Goal: Task Accomplishment & Management: Manage account settings

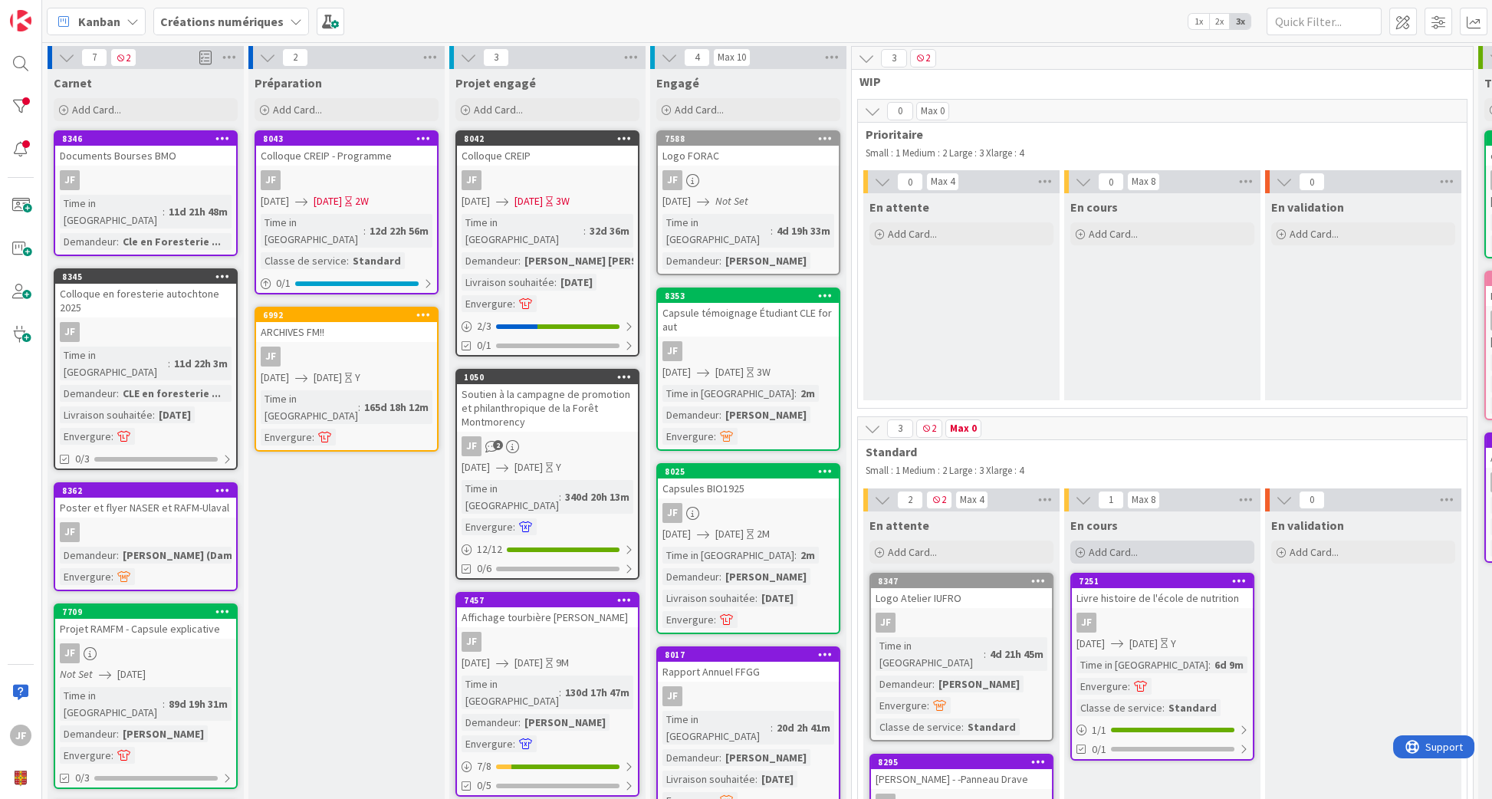
click at [1130, 552] on span "Add Card..." at bounding box center [1113, 552] width 49 height 14
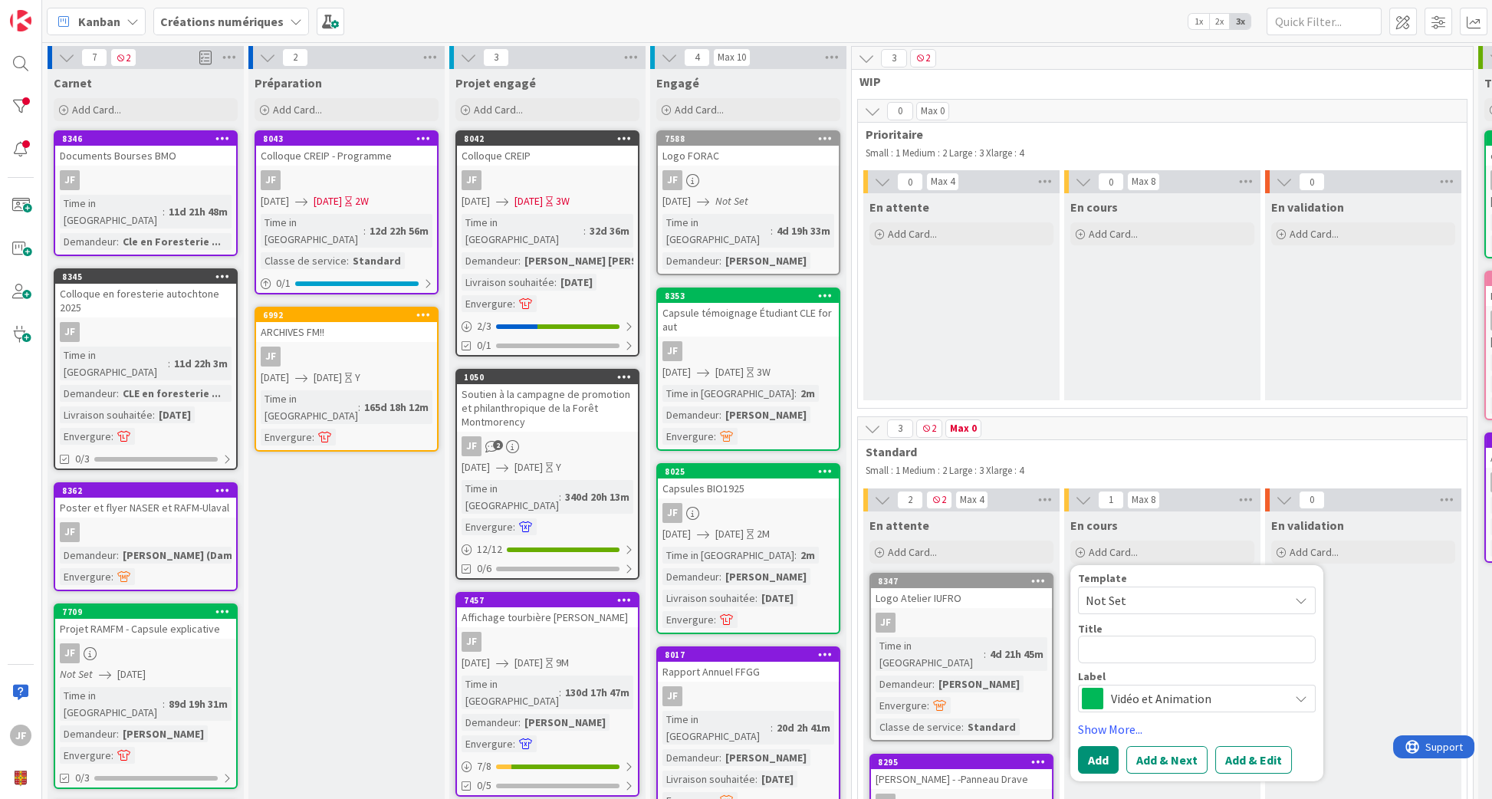
type textarea "x"
type textarea "i"
type textarea "x"
type textarea "in"
type textarea "x"
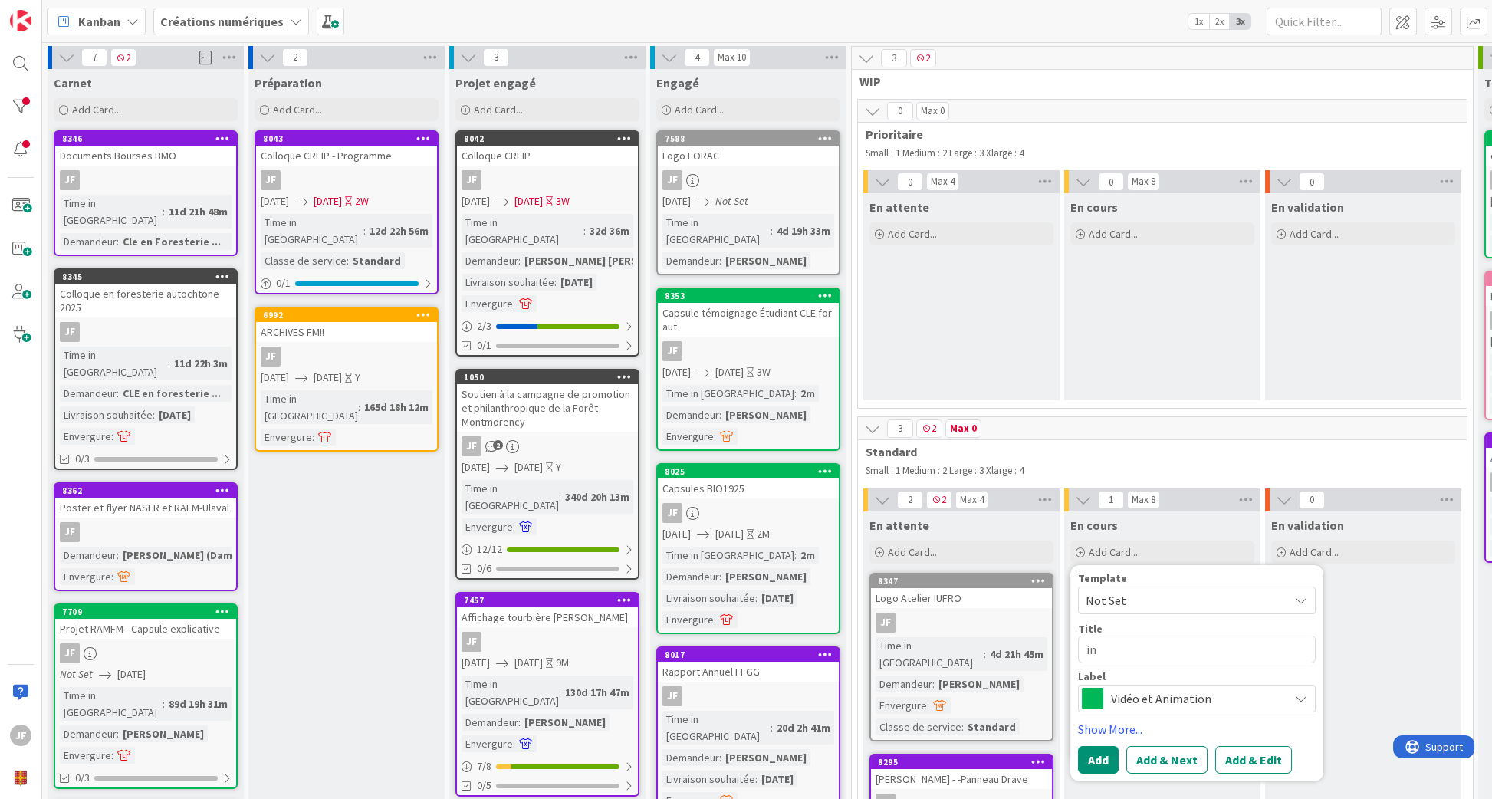
type textarea "inf"
type textarea "x"
type textarea "info"
type textarea "x"
type textarea "infol"
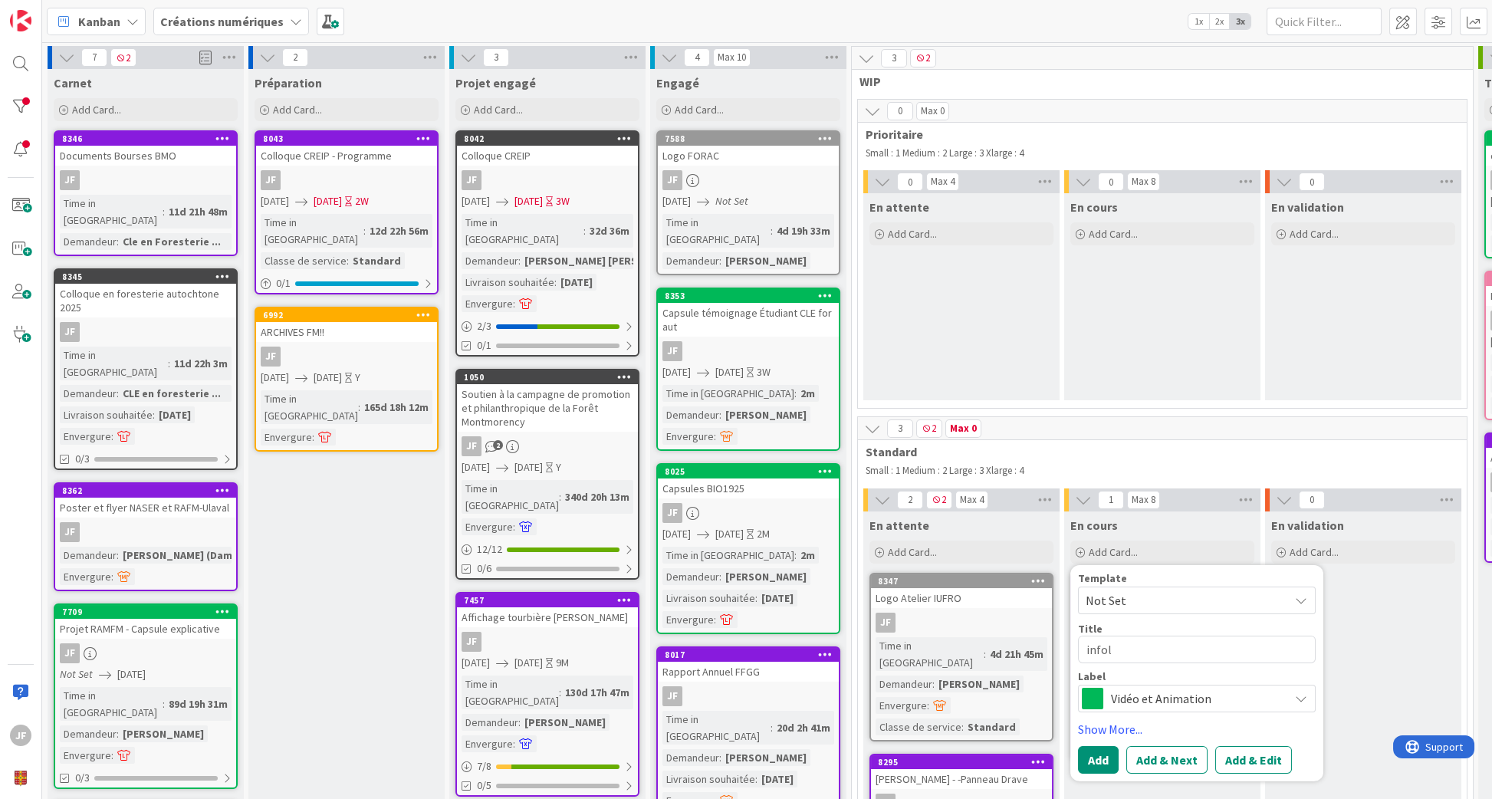
type textarea "x"
type textarea "infole"
type textarea "x"
type textarea "infolet"
type textarea "x"
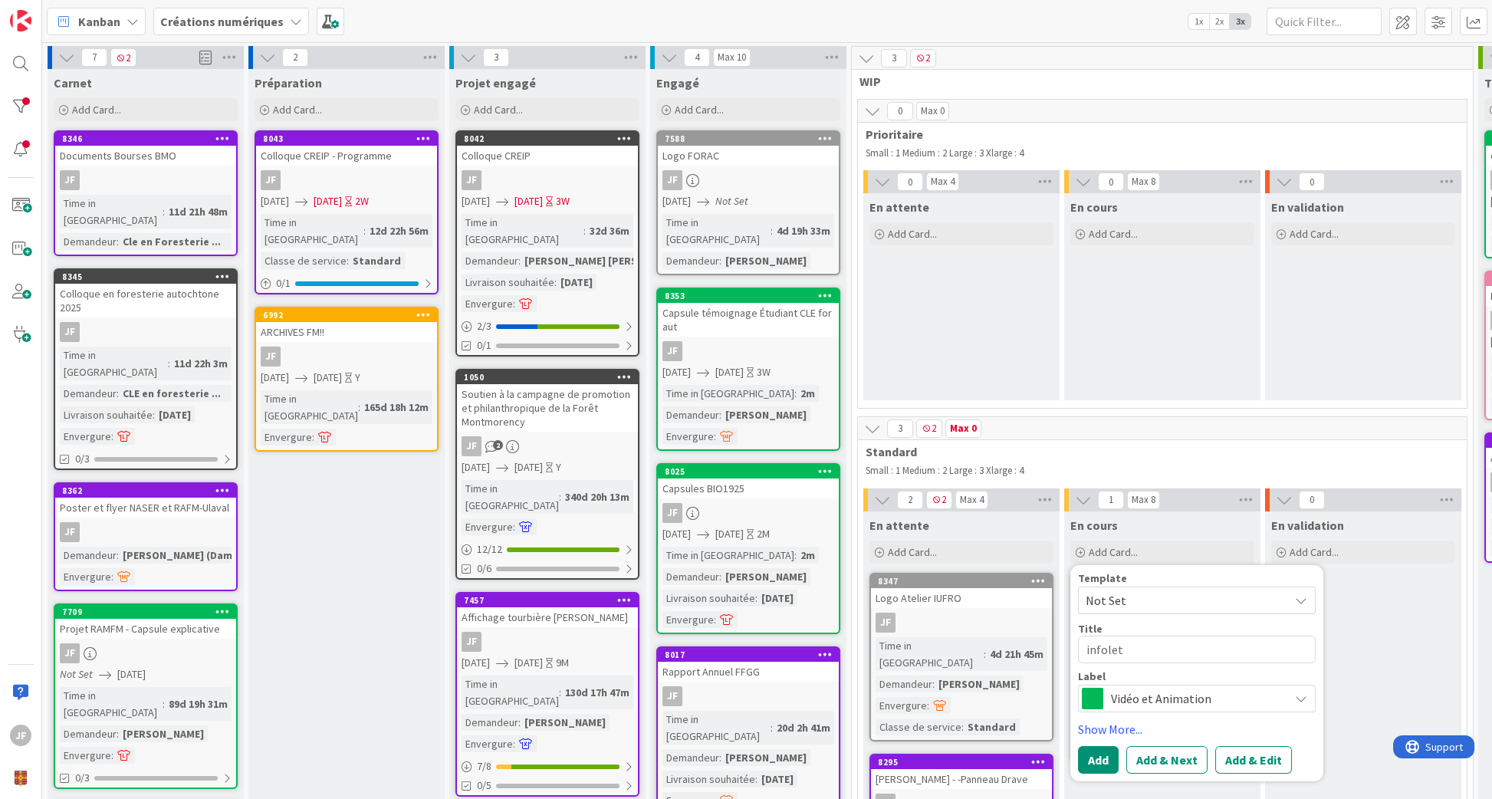
type textarea "infolett"
type textarea "x"
type textarea "infolettr"
type textarea "x"
type textarea "infolettre"
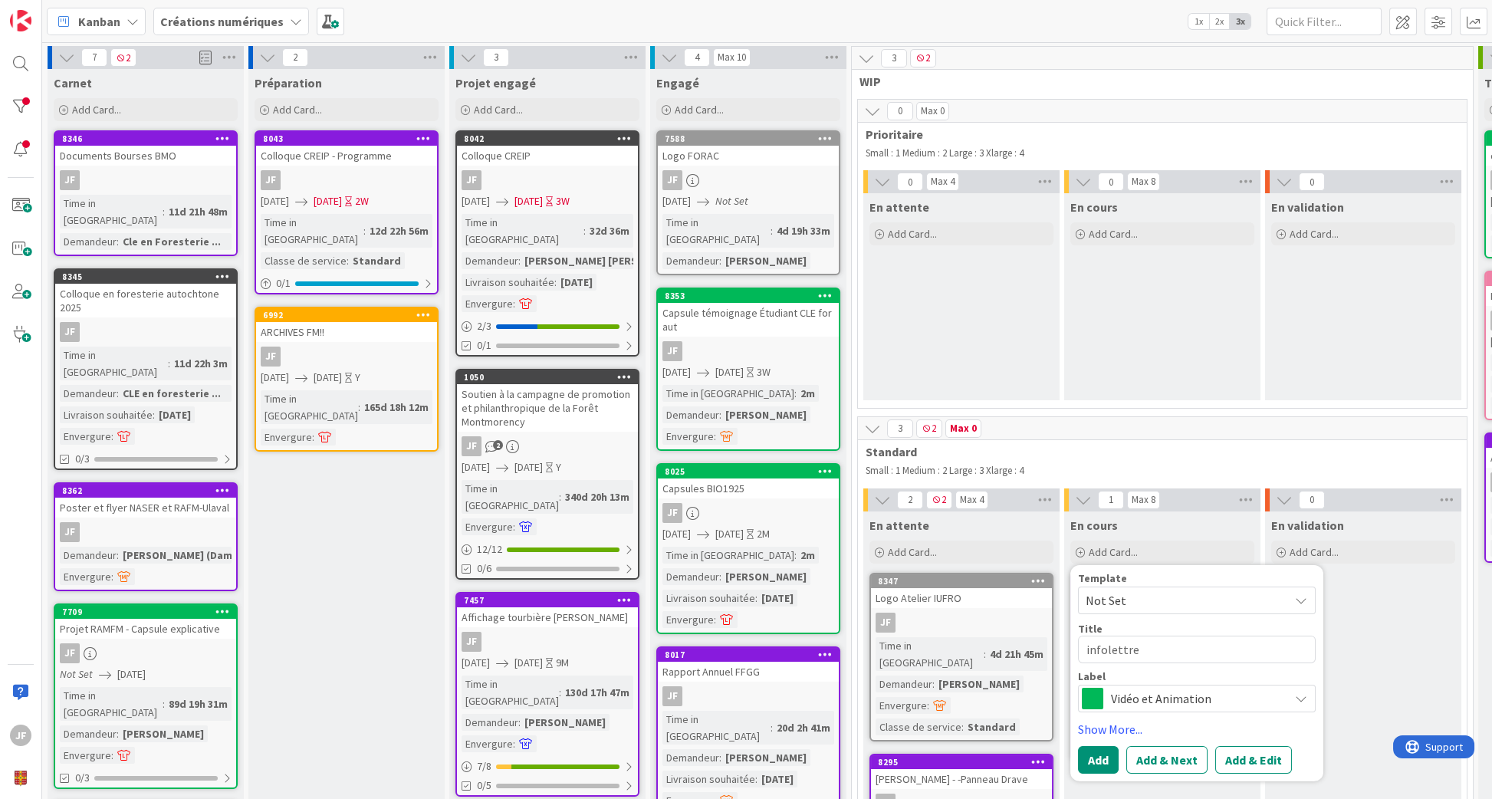
type textarea "x"
type textarea "infolettre"
type textarea "x"
type textarea "infolettre o"
type textarea "x"
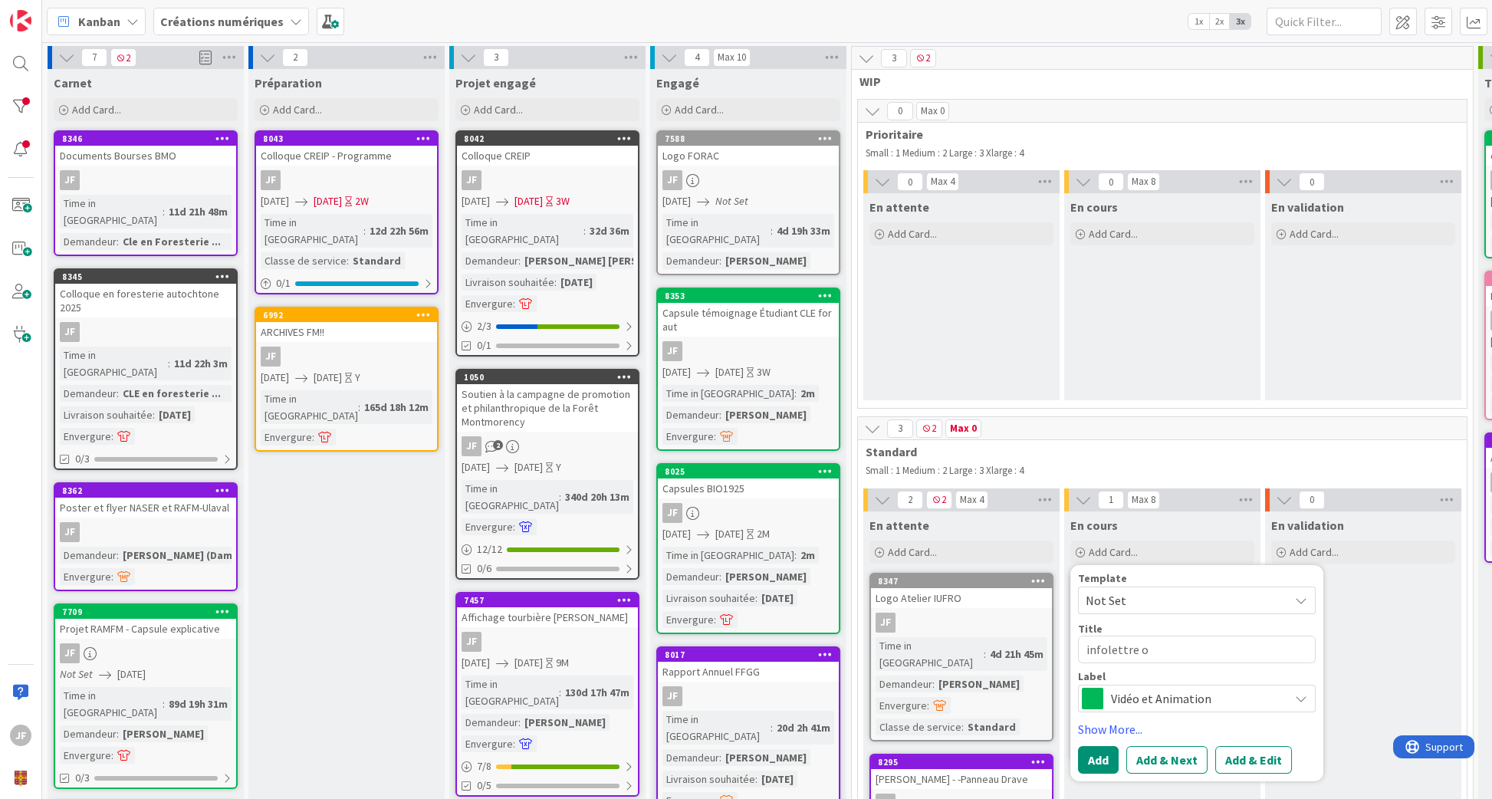
type textarea "infolettre oc"
type textarea "x"
type textarea "infolettre oct"
type textarea "x"
type textarea "infolettre octo"
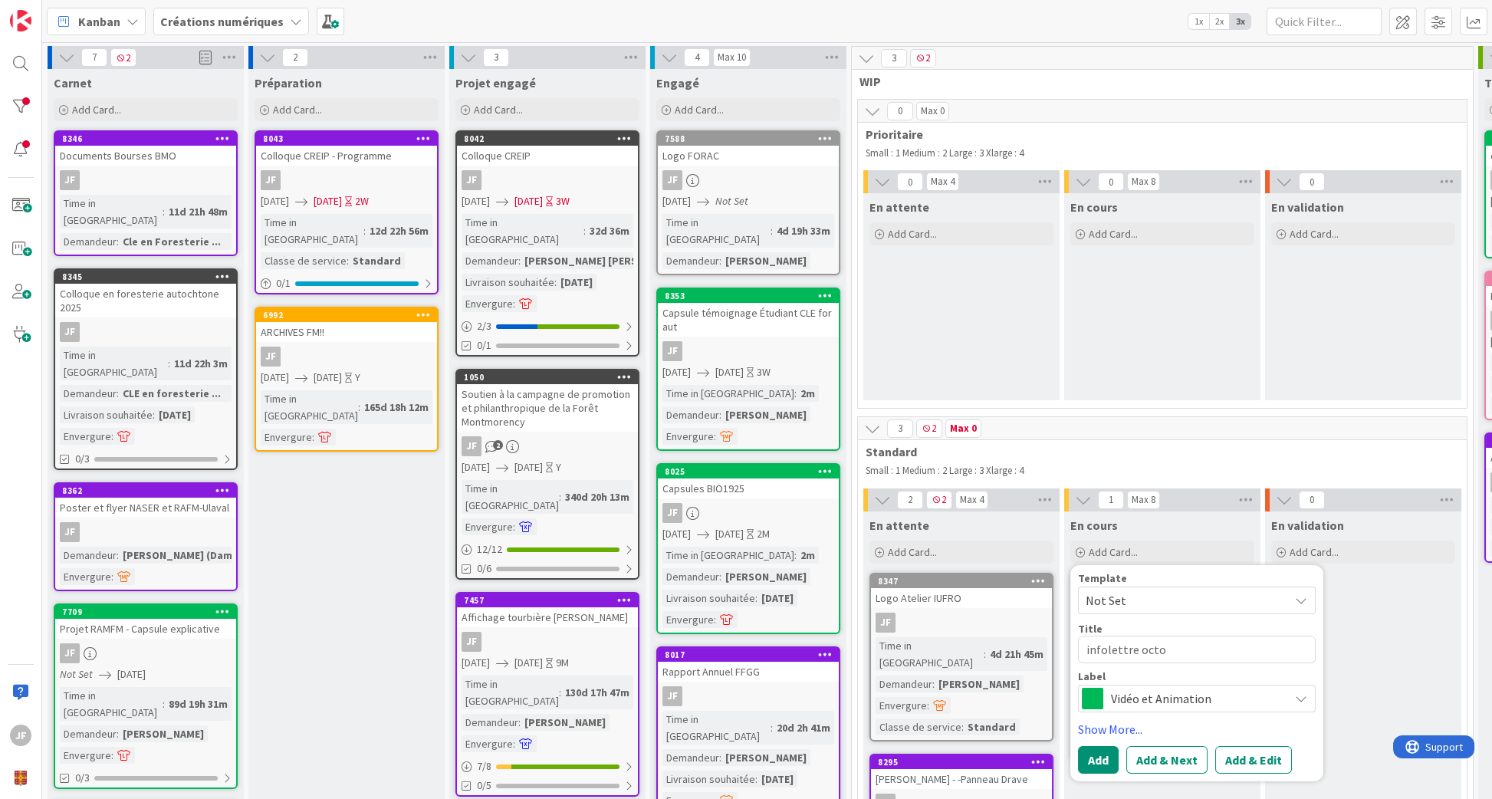
type textarea "x"
type textarea "infolettre octob"
type textarea "x"
type textarea "infolettre octobr"
type textarea "x"
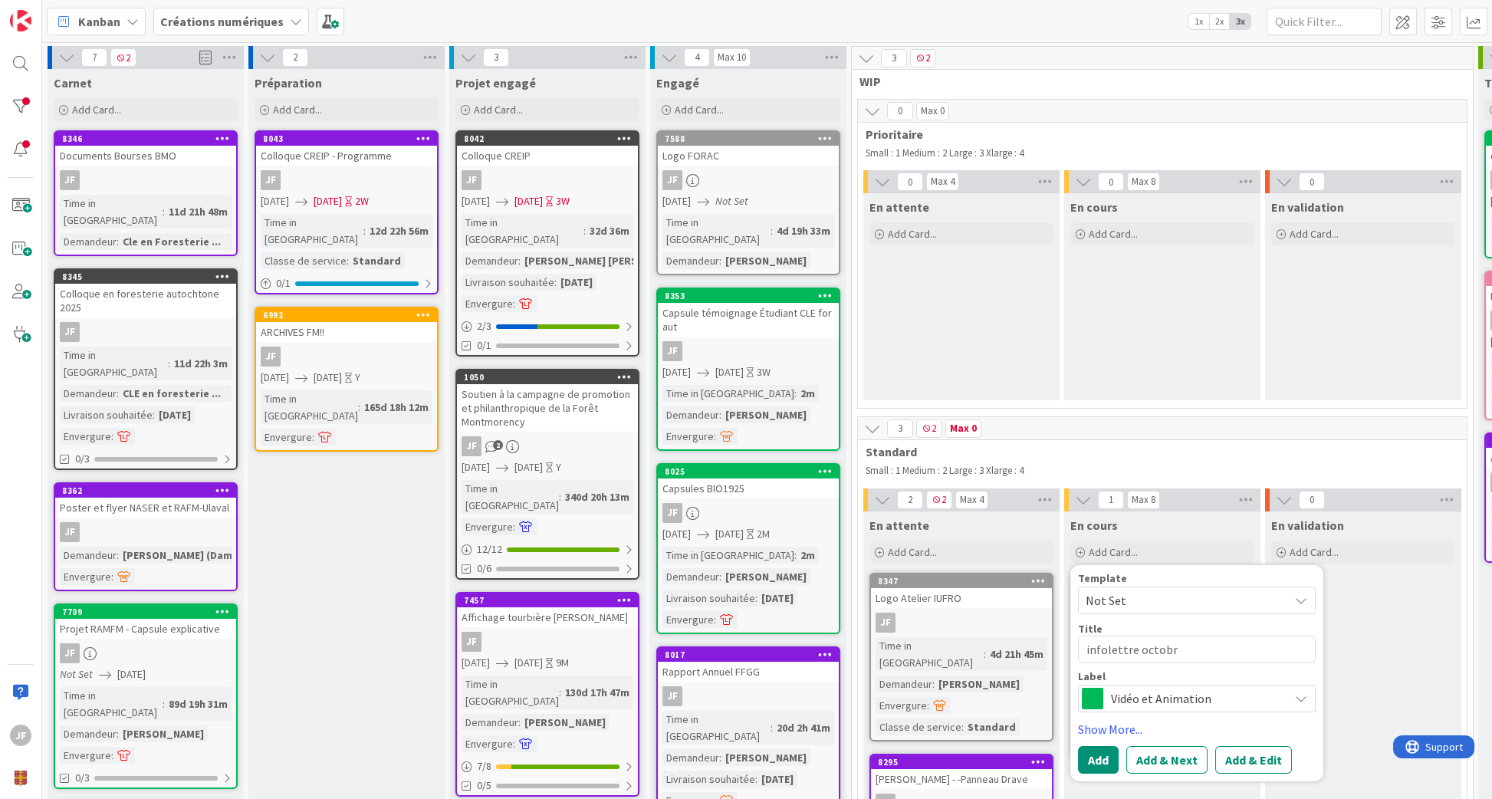
type textarea "infolettre octobre"
type textarea "x"
type textarea "infolettre octobre"
type textarea "x"
type textarea "infolettre octobre 2"
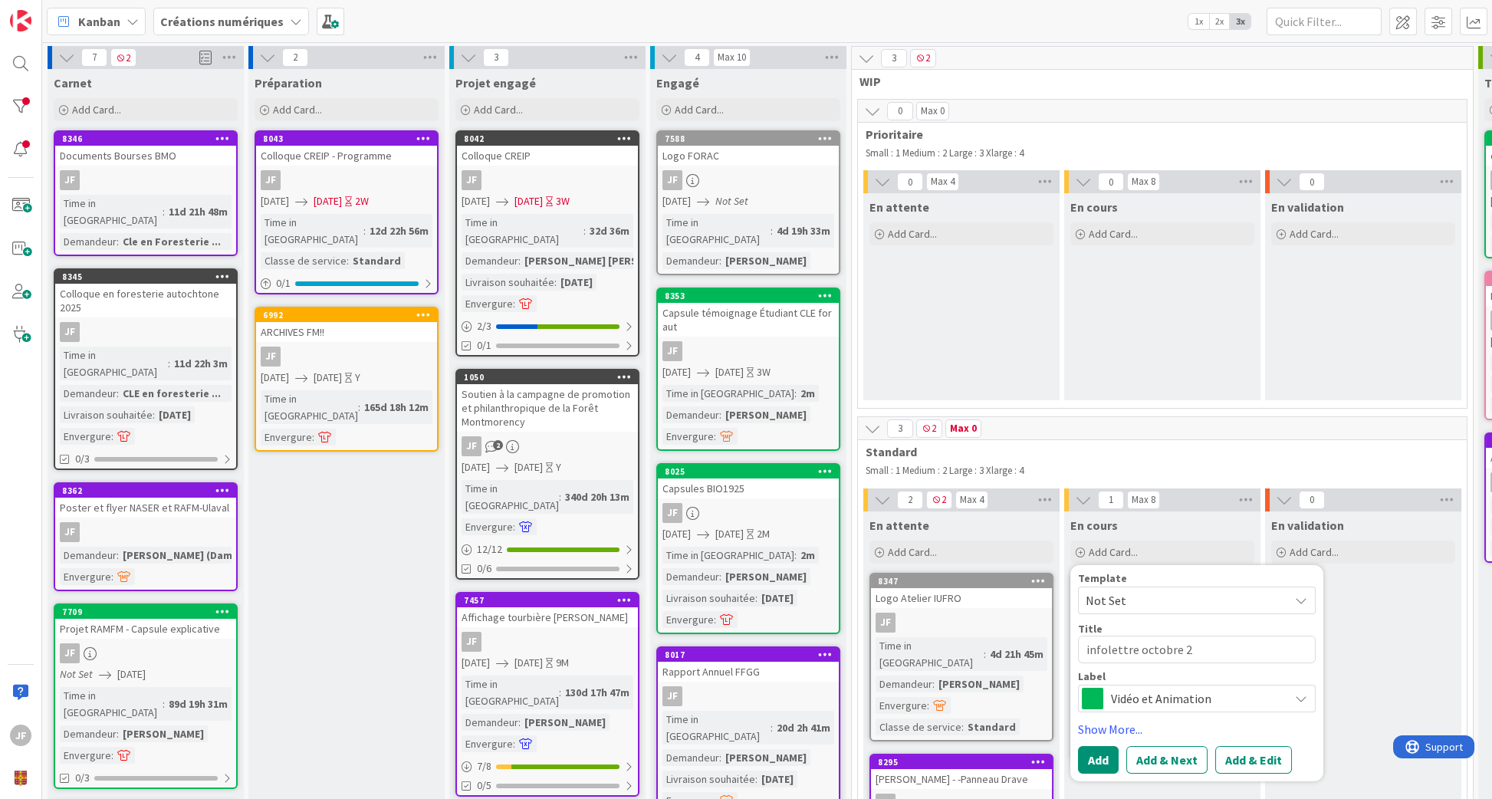
type textarea "x"
type textarea "infolettre octobre 20"
type textarea "x"
type textarea "infolettre octobre 202"
type textarea "x"
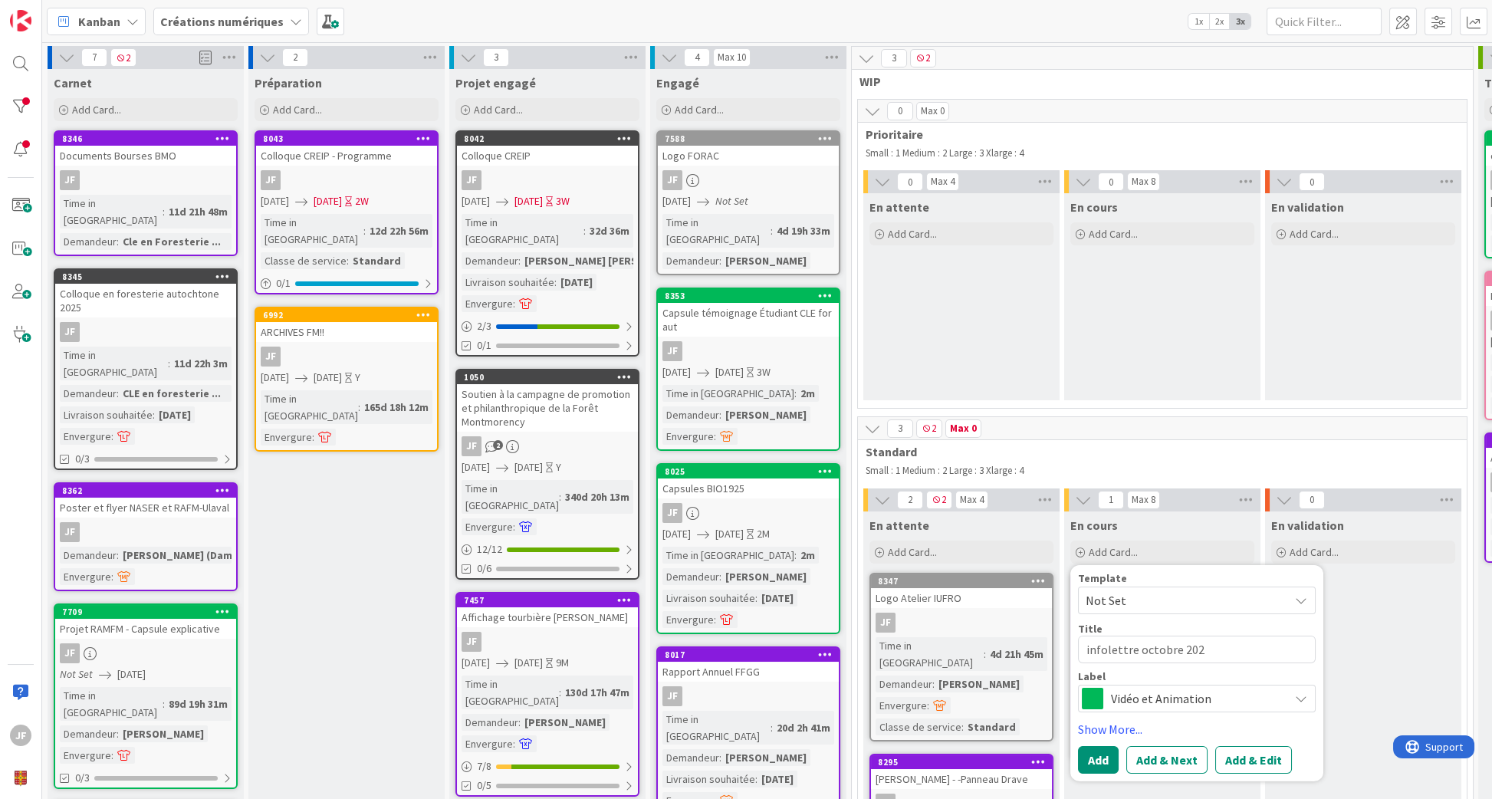
type textarea "infolettre octobre 2025"
type textarea "x"
type textarea "infolettre octobre 2025"
click at [1135, 649] on textarea "infolettre octobre 2025" at bounding box center [1197, 649] width 238 height 28
type textarea "x"
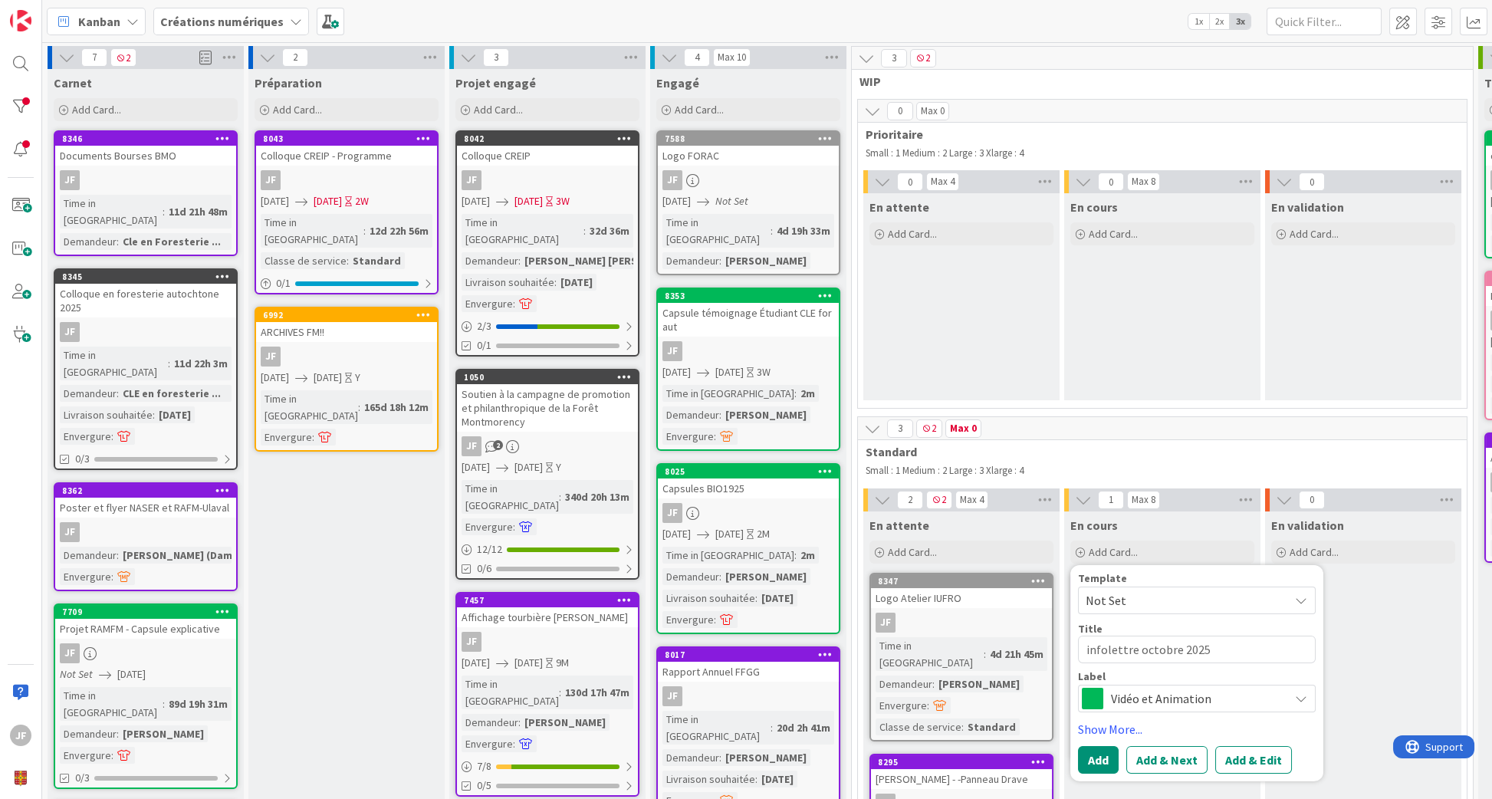
type textarea "infolettre Foctobre 2025"
type textarea "x"
type textarea "infolettre FFoctobre 2025"
type textarea "x"
type textarea "infolettre FFGoctobre 2025"
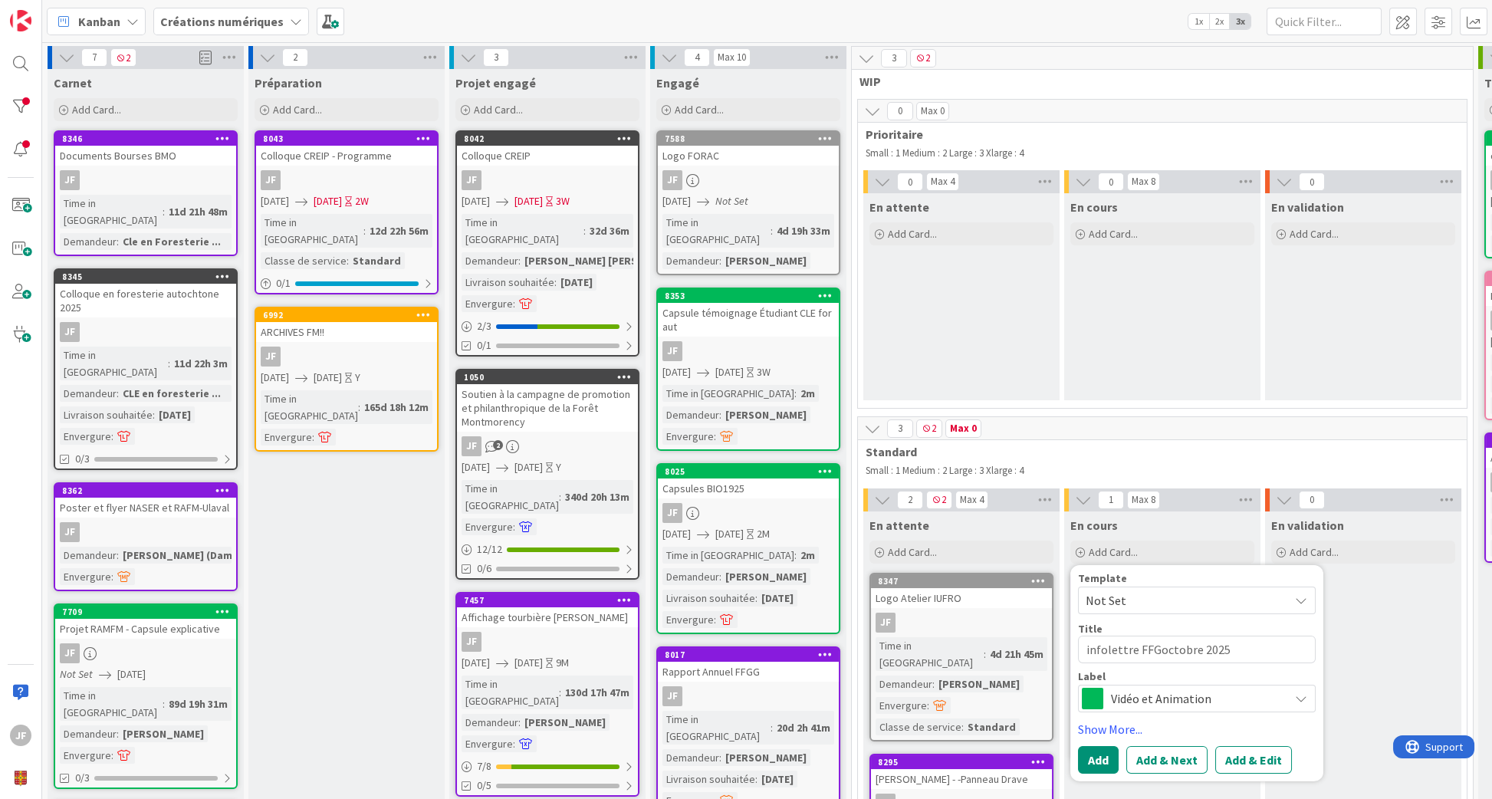
type textarea "x"
type textarea "infolettre FFGGoctobre 2025"
type textarea "x"
type textarea "infolettre FFGG octobre 2025"
click at [1279, 706] on span "Vidéo et Animation" at bounding box center [1196, 697] width 170 height 21
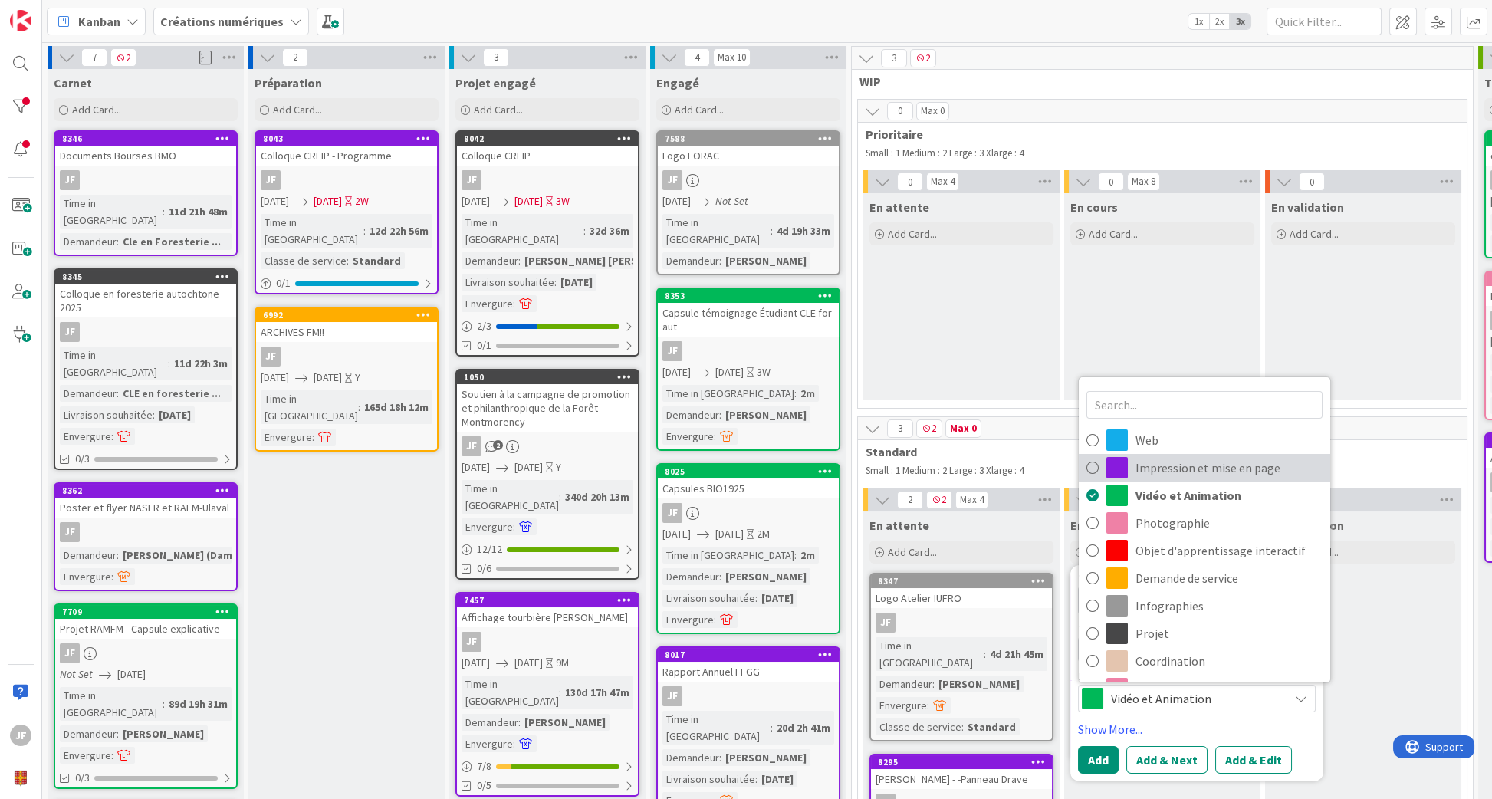
click at [1212, 465] on span "Impression et mise en page" at bounding box center [1228, 467] width 187 height 23
type textarea "x"
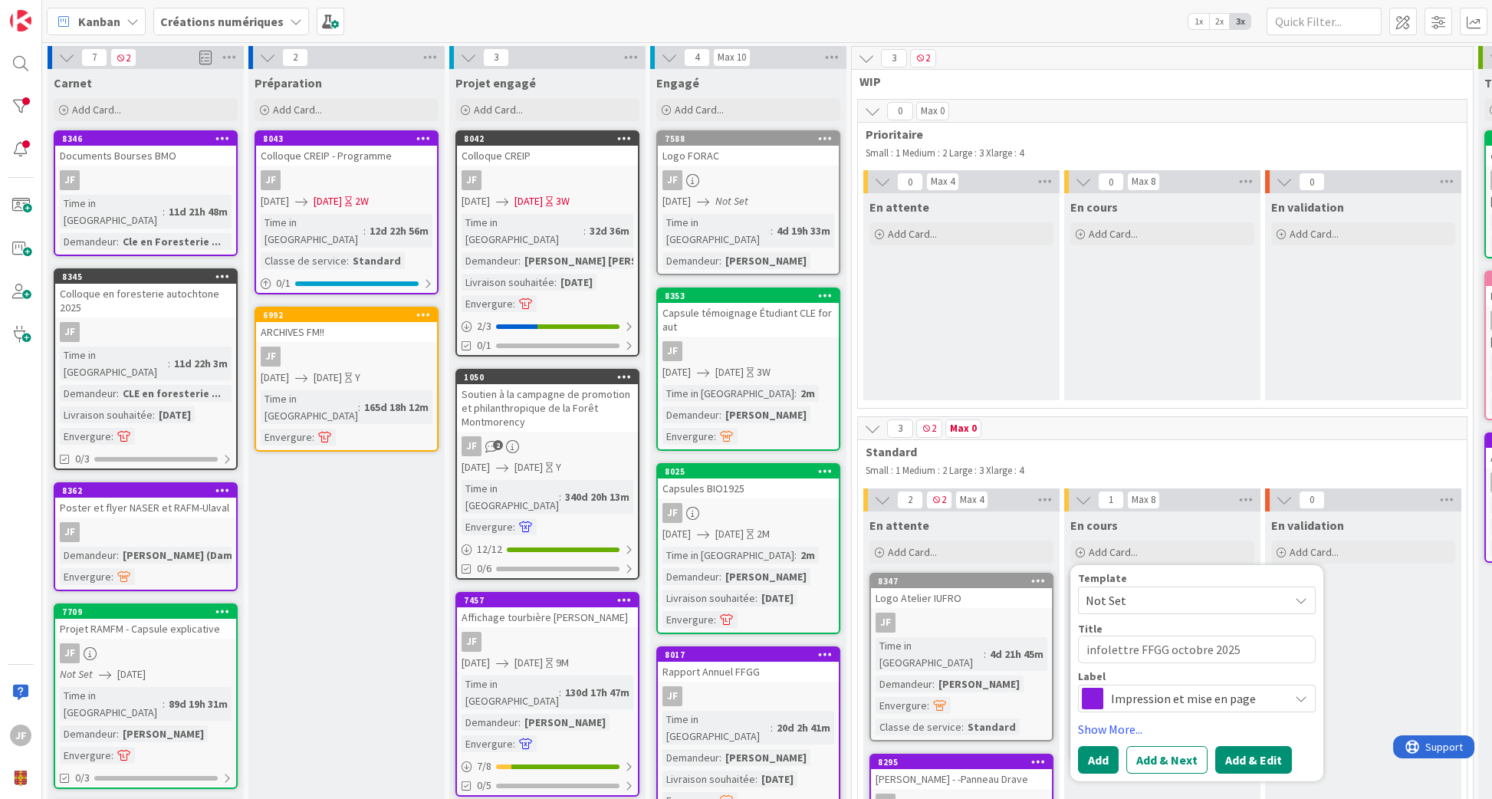
click at [1230, 760] on button "Add & Edit" at bounding box center [1253, 759] width 77 height 28
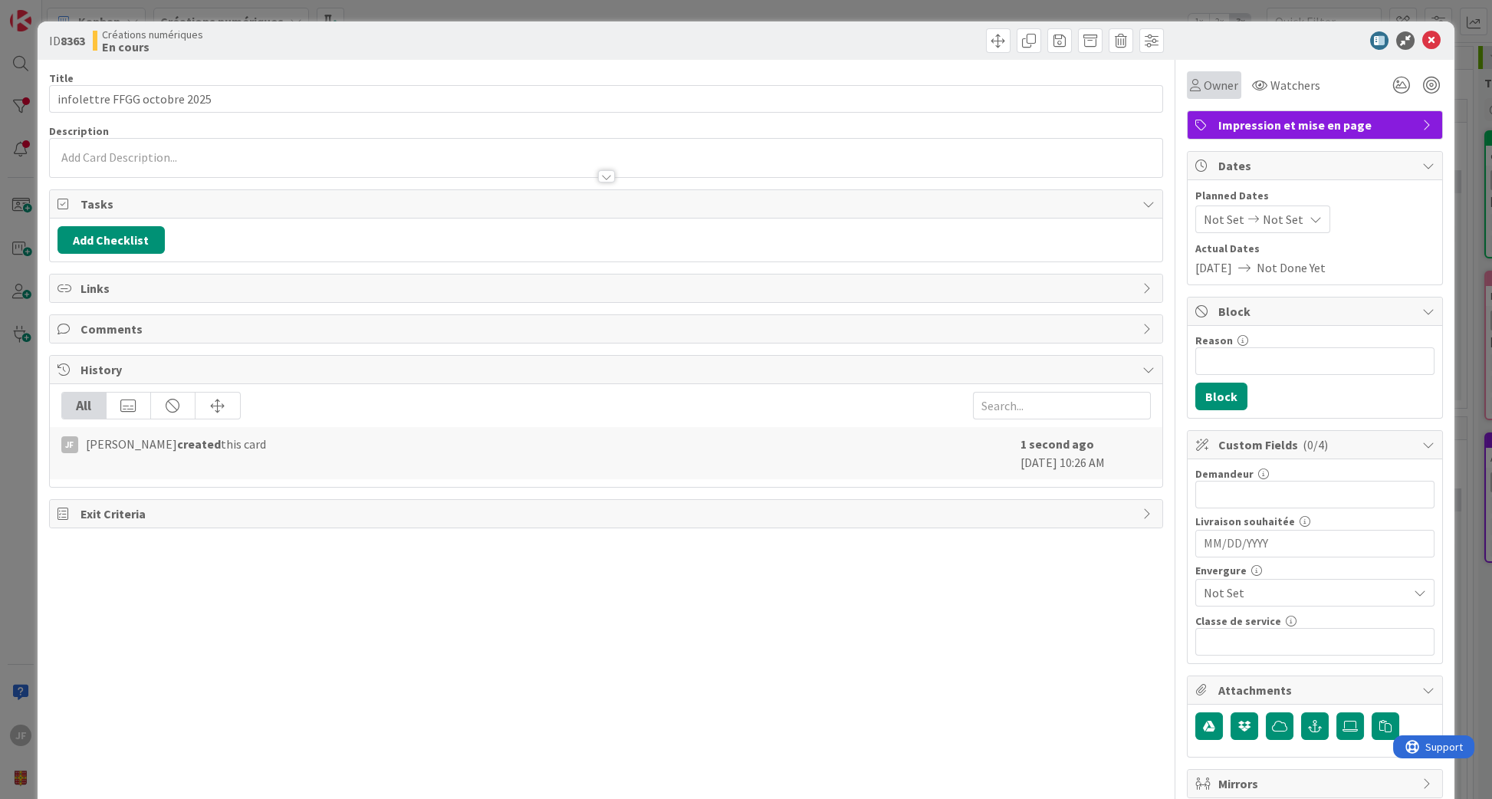
click at [1204, 76] on span "Owner" at bounding box center [1221, 85] width 34 height 18
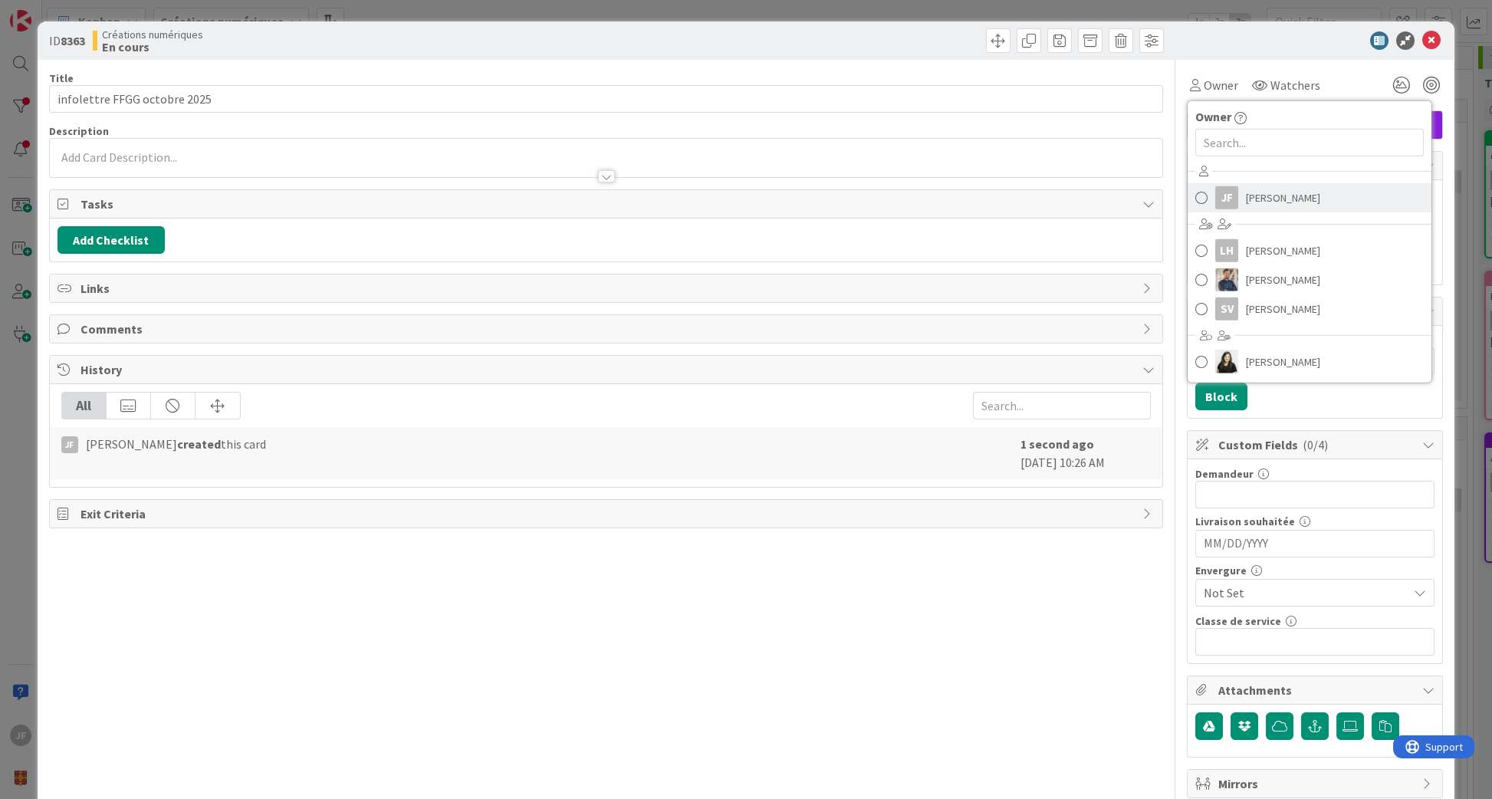
click at [1231, 192] on link "[PERSON_NAME]" at bounding box center [1310, 197] width 244 height 29
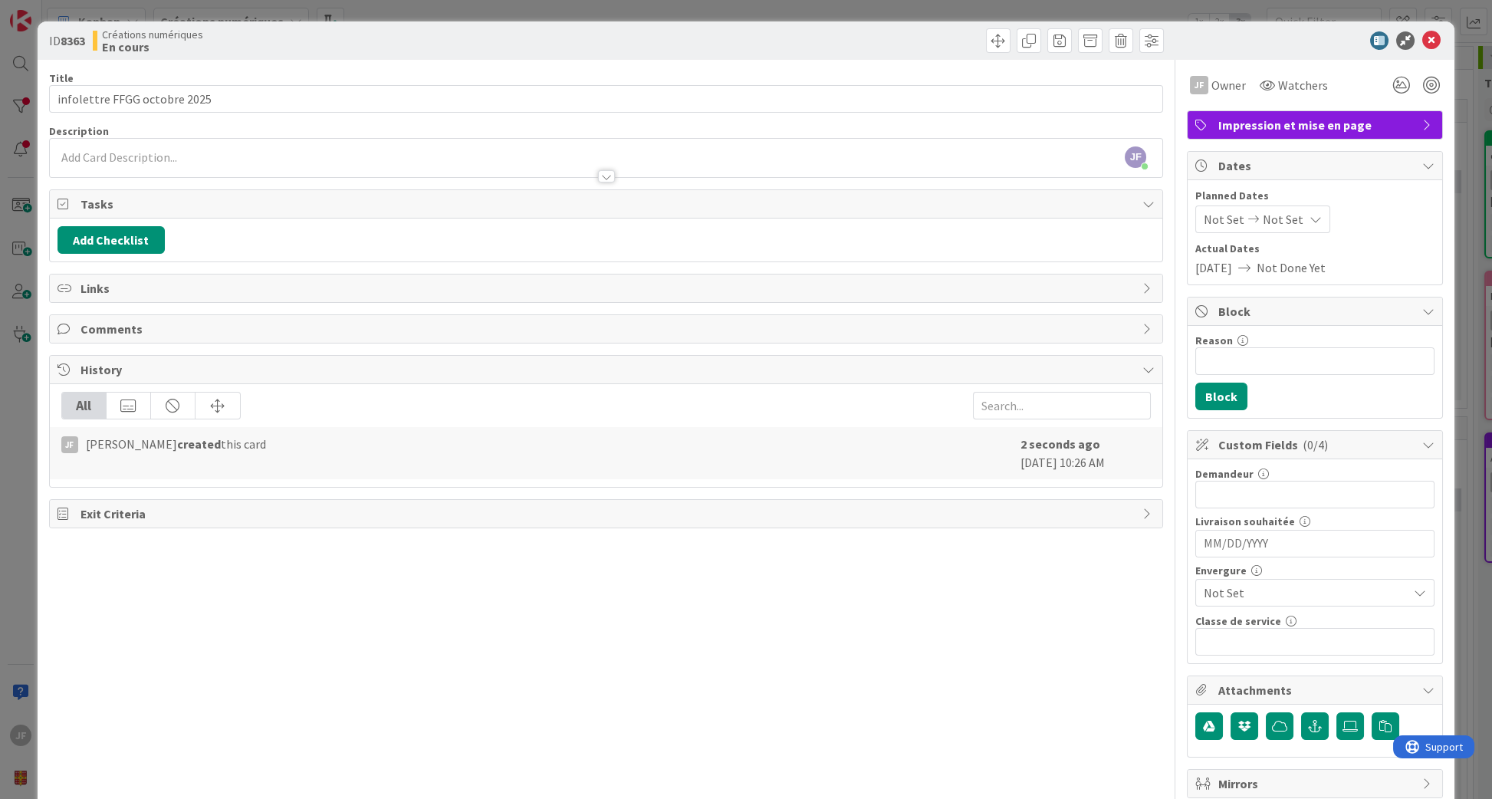
click at [1253, 589] on span "Not Set" at bounding box center [1302, 592] width 196 height 21
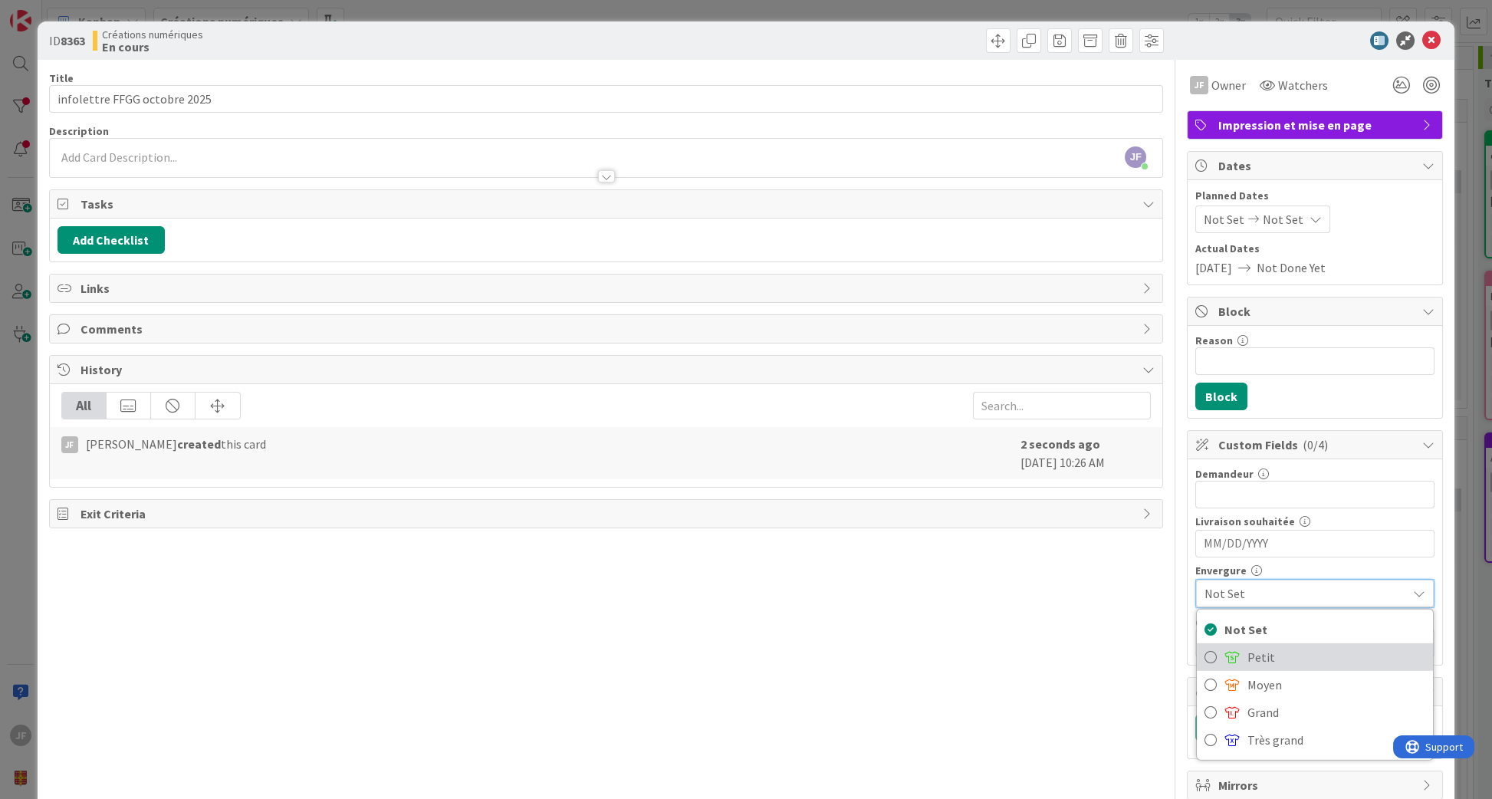
click at [1261, 647] on span "Petit" at bounding box center [1336, 656] width 178 height 23
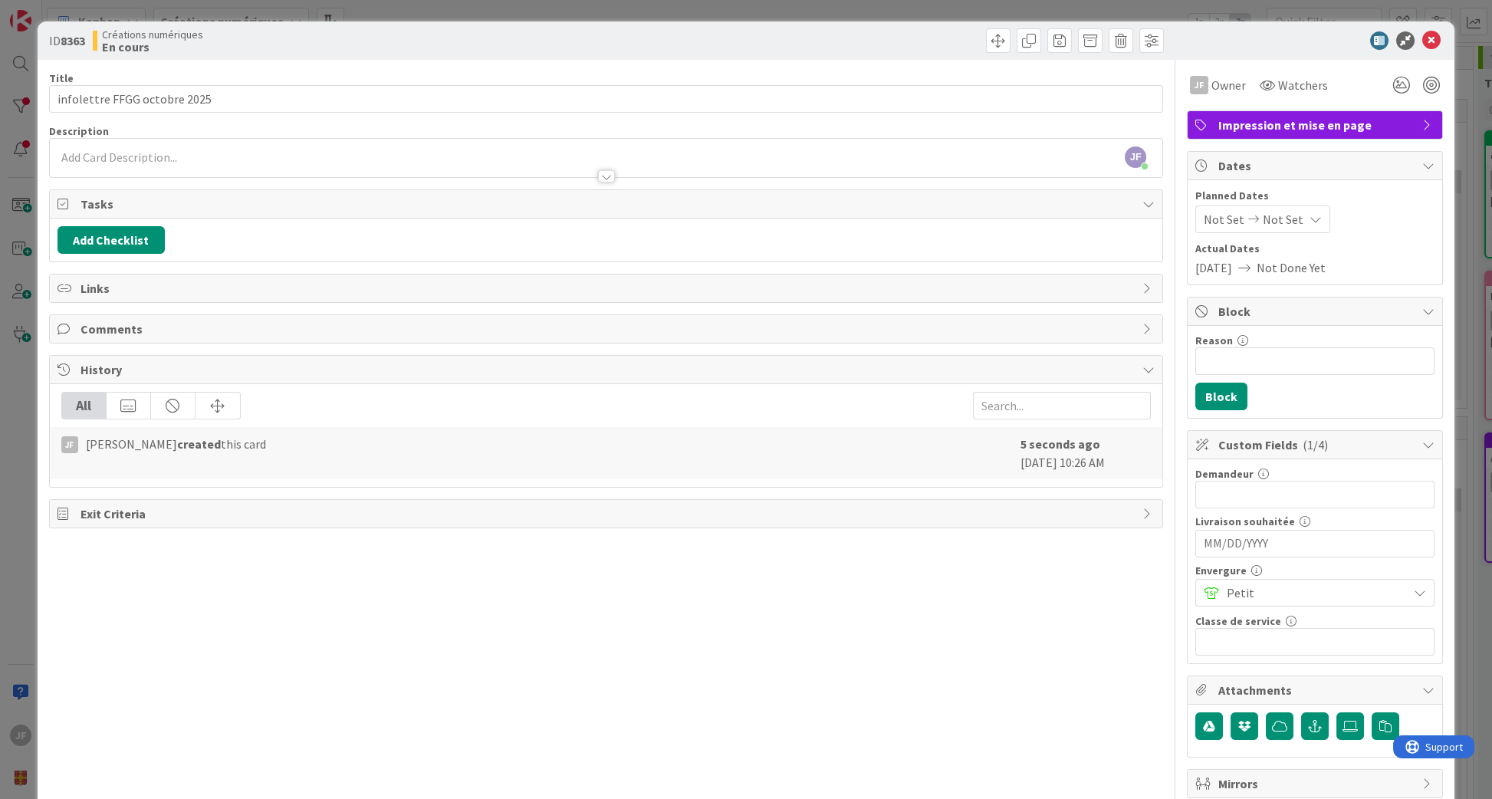
click at [1215, 271] on span "[DATE]" at bounding box center [1213, 267] width 37 height 18
click at [1215, 259] on span "[DATE]" at bounding box center [1213, 267] width 37 height 18
click at [1210, 224] on span "Not Set" at bounding box center [1224, 219] width 41 height 18
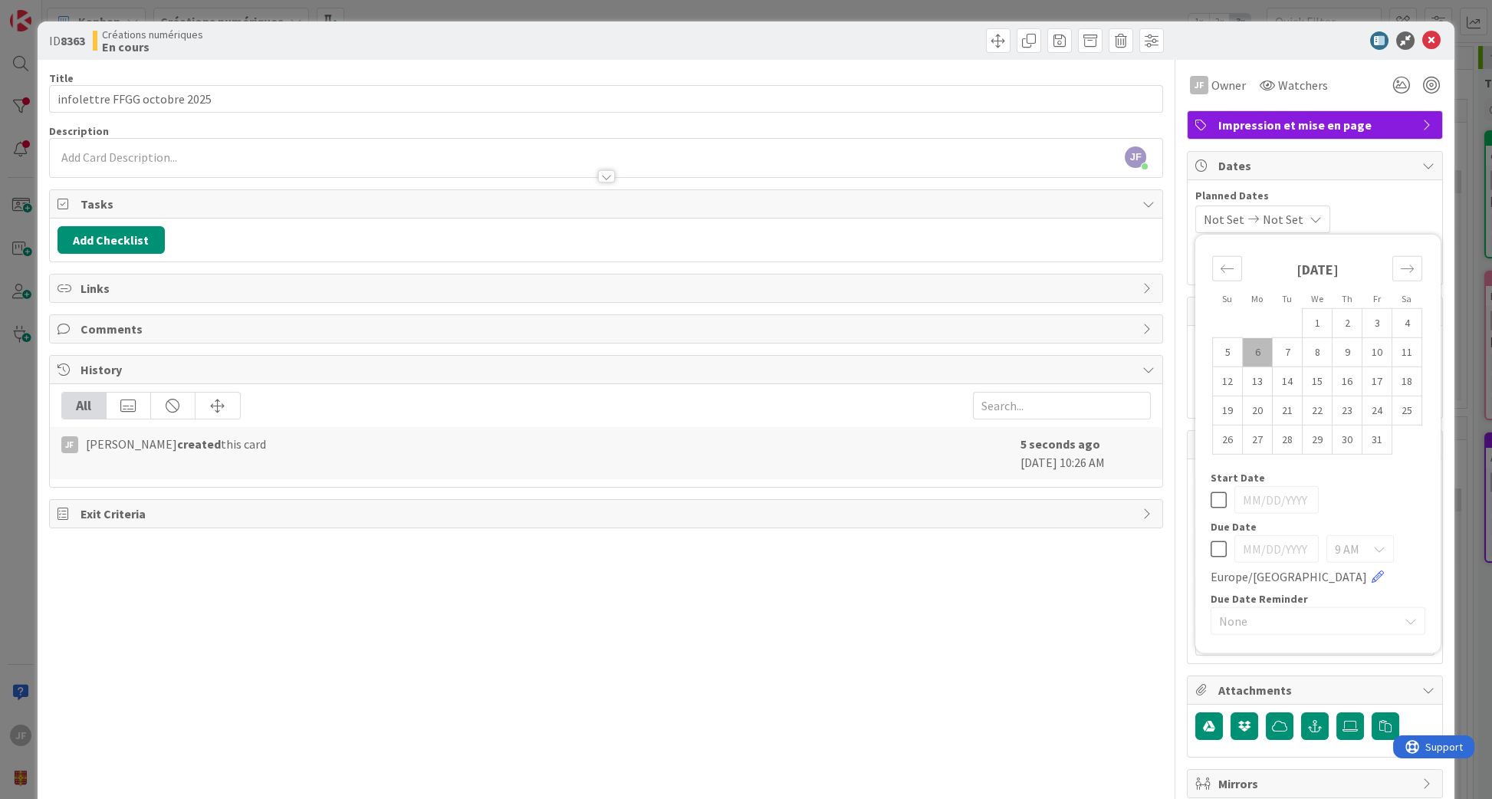
click at [1243, 351] on td "6" at bounding box center [1258, 351] width 30 height 29
type input "[DATE]"
click at [1302, 349] on td "8" at bounding box center [1317, 351] width 30 height 29
type input "[DATE]"
click at [1422, 36] on icon at bounding box center [1431, 40] width 18 height 18
